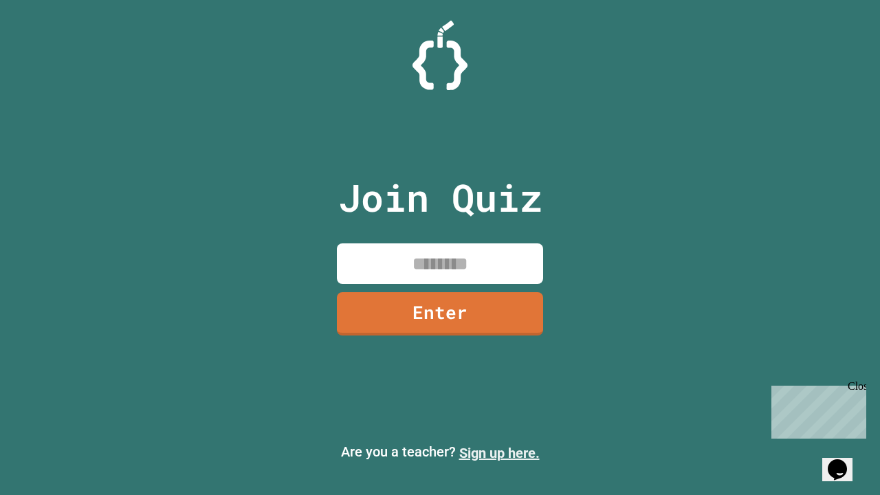
click at [499, 453] on link "Sign up here." at bounding box center [499, 453] width 80 height 17
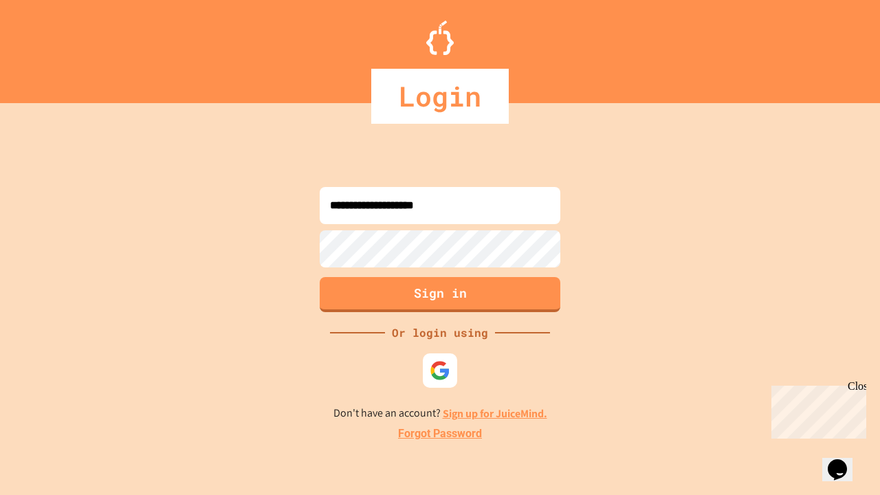
type input "**********"
